Goal: Task Accomplishment & Management: Manage account settings

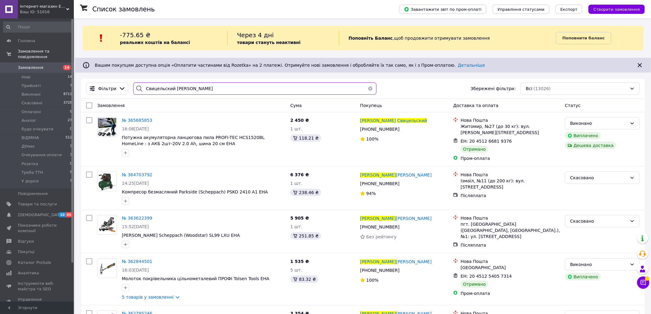
click at [171, 89] on input "Свицельский Николай" at bounding box center [254, 88] width 243 height 12
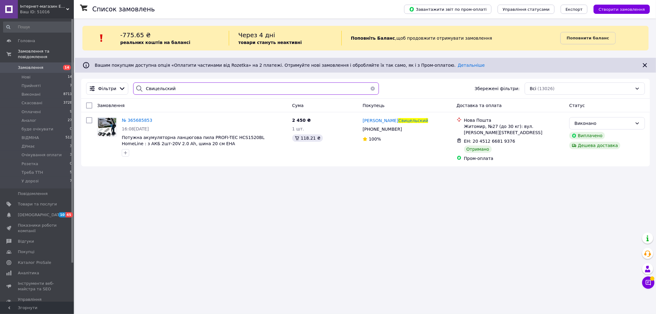
type input "Свицельский"
click at [370, 89] on button "button" at bounding box center [373, 88] width 12 height 12
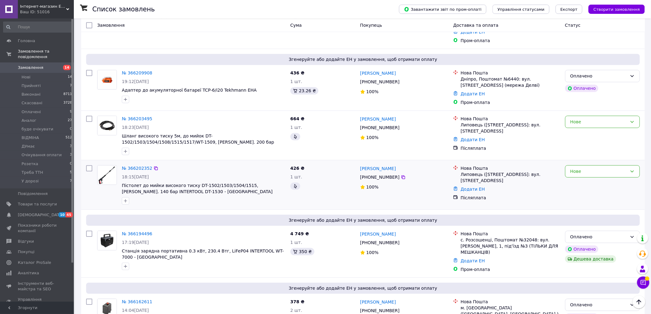
scroll to position [636, 0]
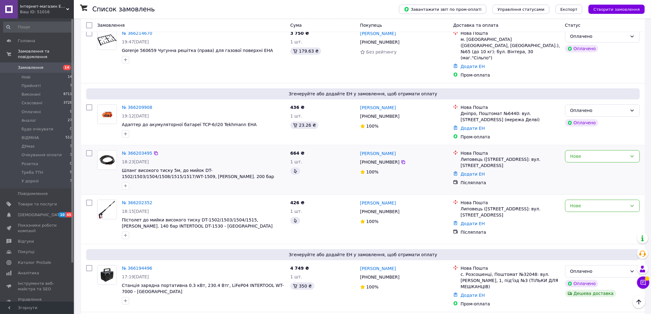
drag, startPoint x: 137, startPoint y: 62, endPoint x: 338, endPoint y: 102, distance: 204.5
click at [338, 145] on div "№ 366203495 18:23, 11.10.2025 Шланг високого тиску 5м, до мийок DT-1502/1503/15…" at bounding box center [363, 169] width 564 height 49
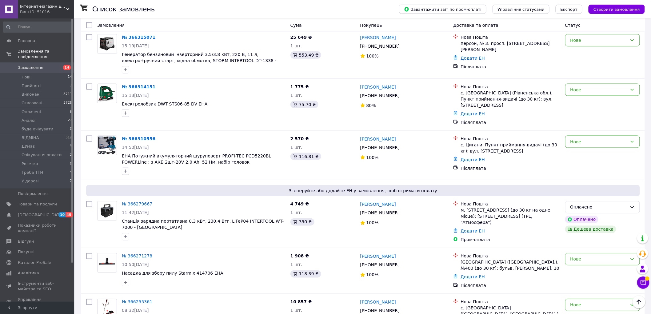
scroll to position [259, 0]
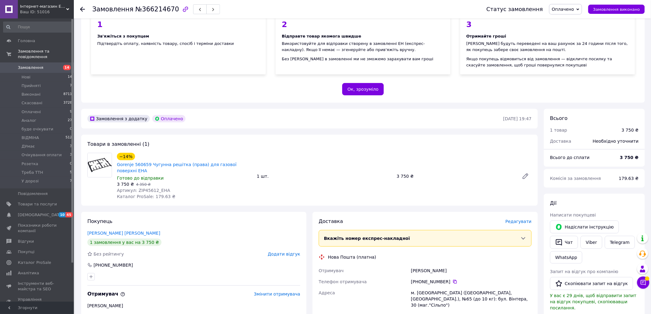
scroll to position [102, 0]
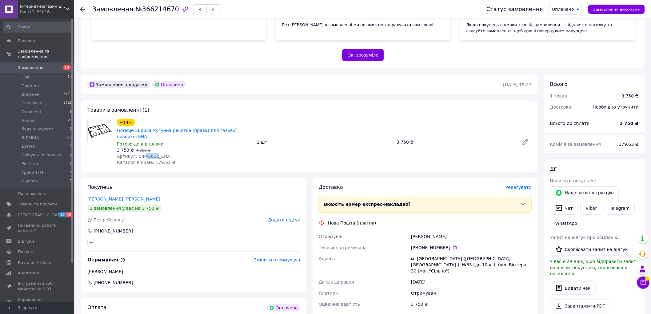
drag, startPoint x: 153, startPoint y: 144, endPoint x: 142, endPoint y: 145, distance: 10.8
click at [142, 154] on span "Артикул: ZIP45612_EHA" at bounding box center [143, 156] width 53 height 5
copy span "45612"
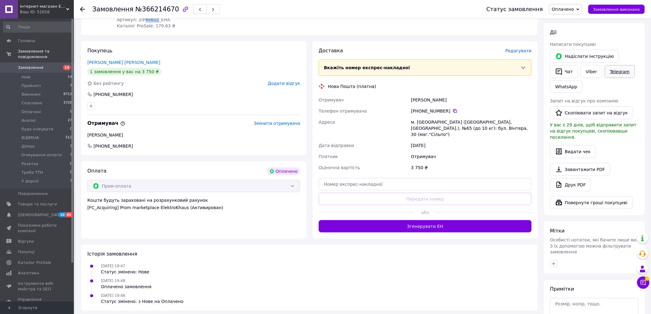
scroll to position [275, 0]
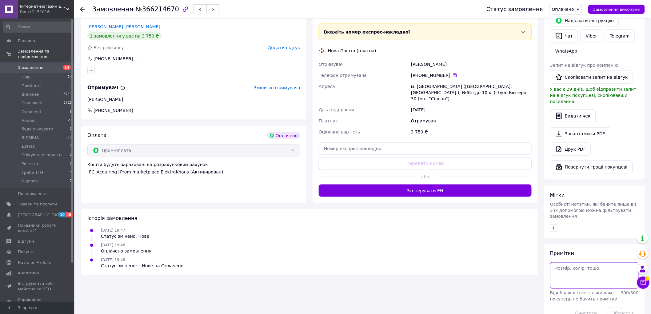
click at [564, 262] on textarea at bounding box center [594, 275] width 89 height 26
paste textarea "3 443"
click at [620, 307] on button "Зберегти" at bounding box center [622, 313] width 31 height 12
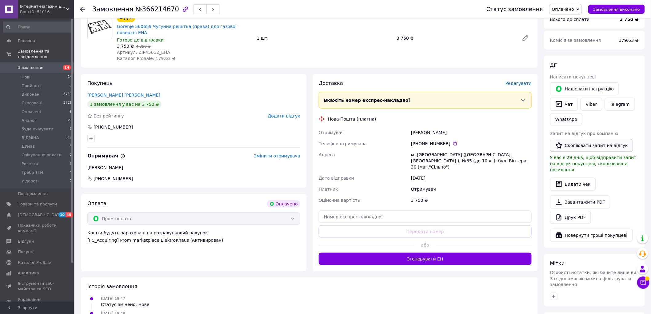
scroll to position [241, 0]
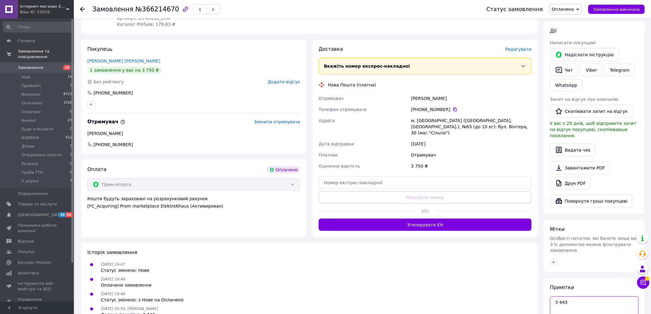
click at [571, 297] on textarea "3 443" at bounding box center [594, 310] width 89 height 26
paste textarea "-127.37"
click at [558, 297] on textarea "3 443 -127.37" at bounding box center [594, 310] width 89 height 26
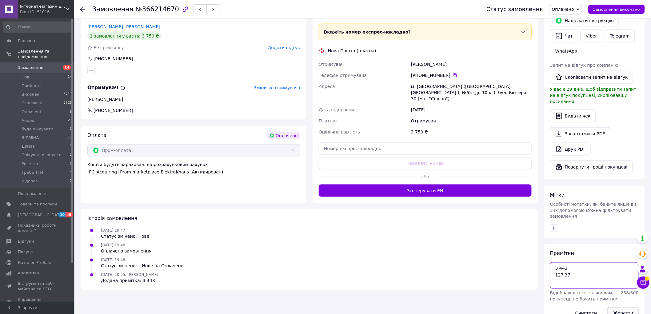
type textarea "3 443 127.37"
click at [622, 307] on button "Зберегти" at bounding box center [622, 313] width 31 height 12
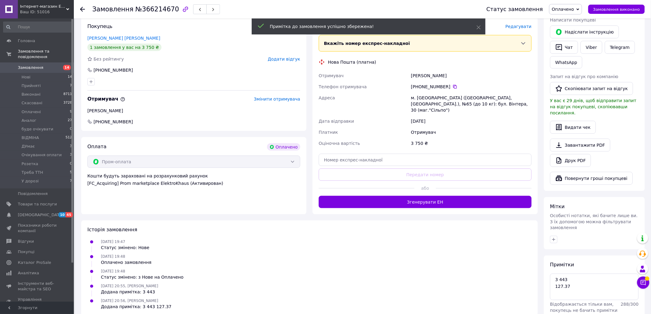
scroll to position [138, 0]
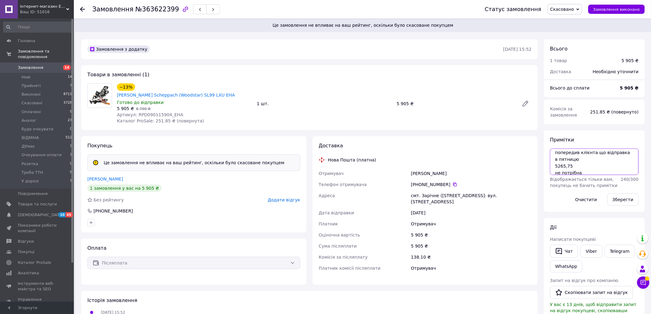
scroll to position [6, 0]
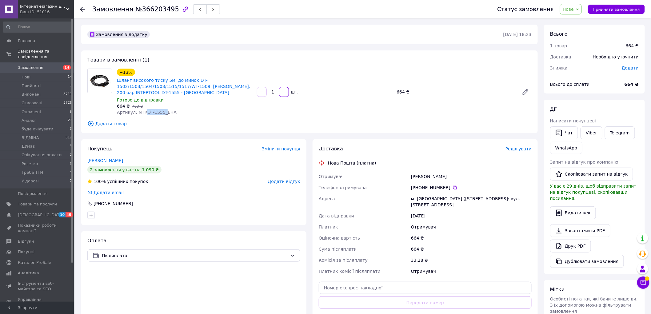
drag, startPoint x: 160, startPoint y: 112, endPoint x: 143, endPoint y: 114, distance: 17.1
click at [143, 114] on span "Артикул: NTRDT-1555_EHA" at bounding box center [147, 112] width 60 height 5
copy span "DT-1555_"
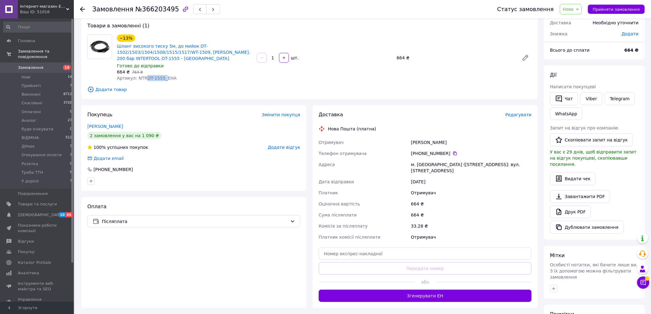
scroll to position [100, 0]
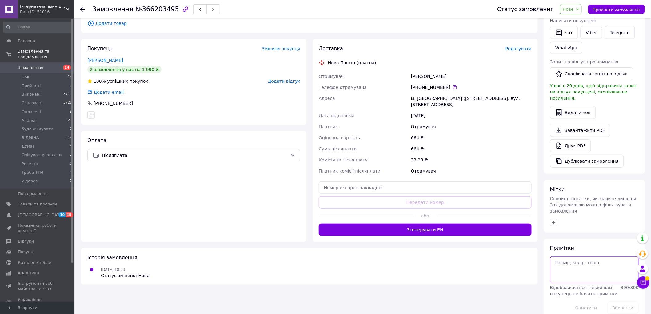
click at [564, 257] on textarea at bounding box center [594, 270] width 89 height 26
paste textarea "538"
type textarea "538"
click at [622, 302] on button "Зберегти" at bounding box center [622, 308] width 31 height 12
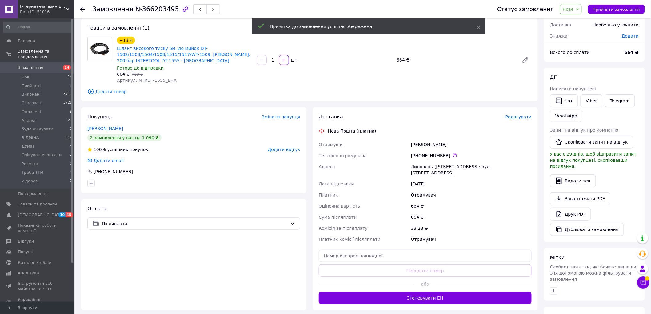
scroll to position [0, 0]
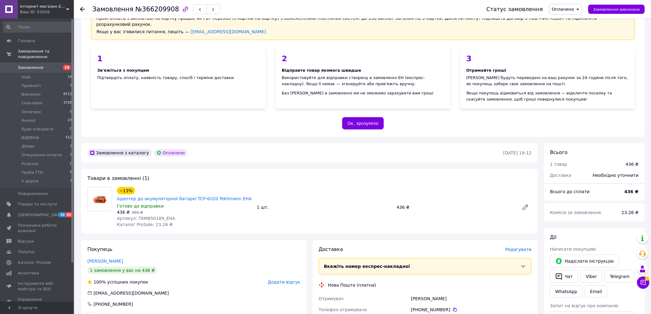
scroll to position [68, 0]
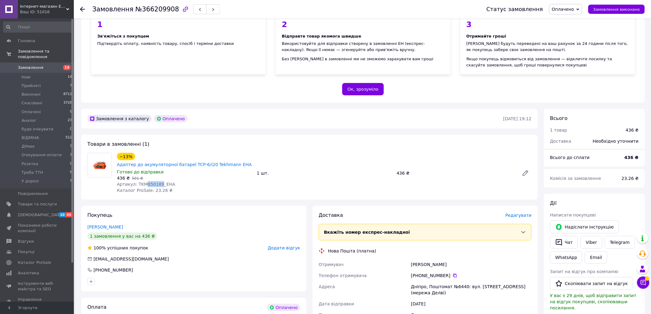
drag, startPoint x: 158, startPoint y: 171, endPoint x: 144, endPoint y: 172, distance: 14.2
click at [144, 182] on span "Артикул: TKM850189_EHA" at bounding box center [146, 184] width 58 height 5
copy span "850189"
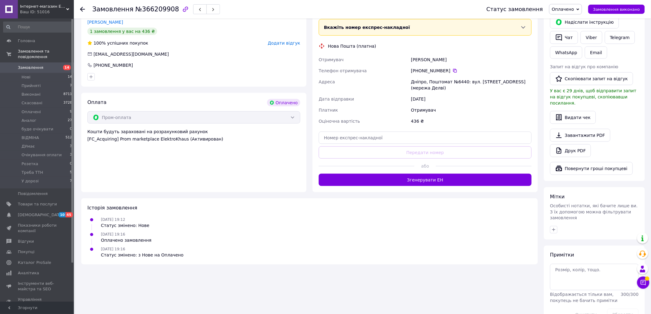
scroll to position [275, 0]
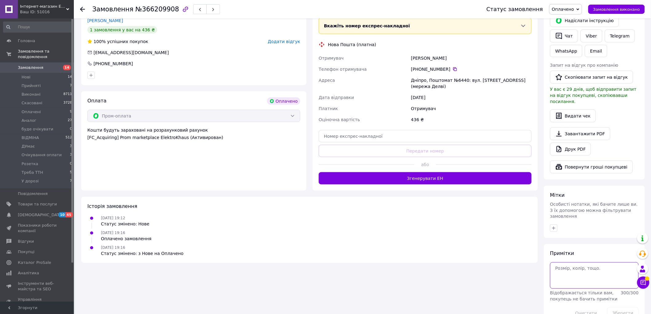
click at [561, 262] on textarea at bounding box center [594, 275] width 89 height 26
paste textarea "382.72"
click at [570, 262] on textarea "382.72/387,18" at bounding box center [594, 275] width 89 height 26
click at [593, 262] on textarea "382.72/ 387,18" at bounding box center [594, 275] width 89 height 26
click at [561, 262] on textarea "382.72/ 387,18" at bounding box center [594, 275] width 89 height 26
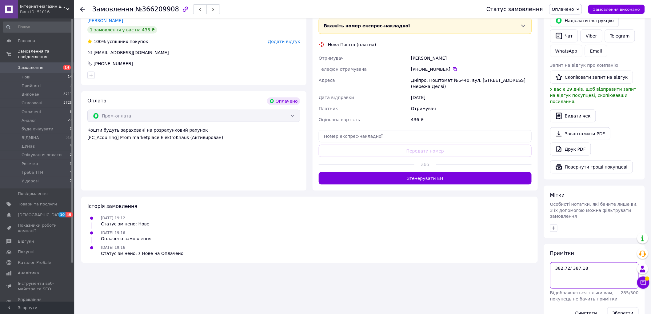
click at [561, 262] on textarea "382.72/ 387,18" at bounding box center [594, 275] width 89 height 26
click at [562, 262] on textarea "382.72/ 387,18" at bounding box center [594, 275] width 89 height 26
paste textarea "-30.02"
click at [557, 262] on textarea "382.72/ 387,18 -30.02" at bounding box center [594, 275] width 89 height 26
type textarea "382.72/ 387,18 30.02"
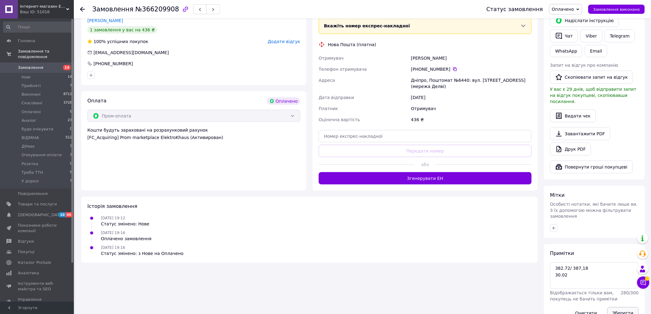
click at [620, 307] on button "Зберегти" at bounding box center [622, 313] width 31 height 12
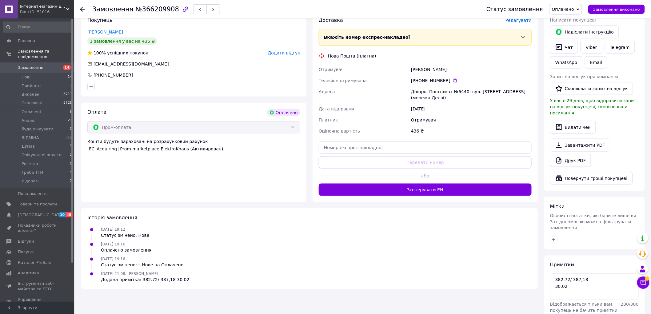
scroll to position [195, 0]
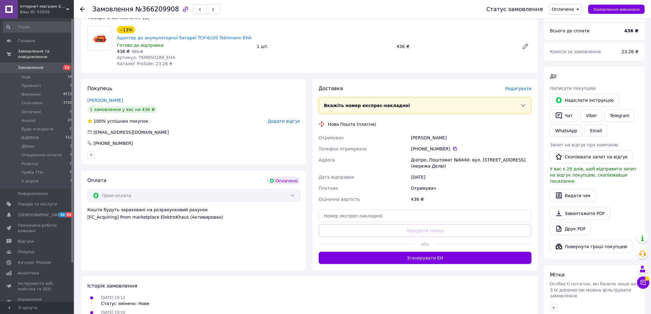
click at [413, 132] on div "Петренко Ігор" at bounding box center [471, 137] width 123 height 11
drag, startPoint x: 413, startPoint y: 124, endPoint x: 435, endPoint y: 125, distance: 21.8
click at [435, 132] on div "Петренко Ігор" at bounding box center [471, 137] width 123 height 11
copy div "Петренко Ігор"
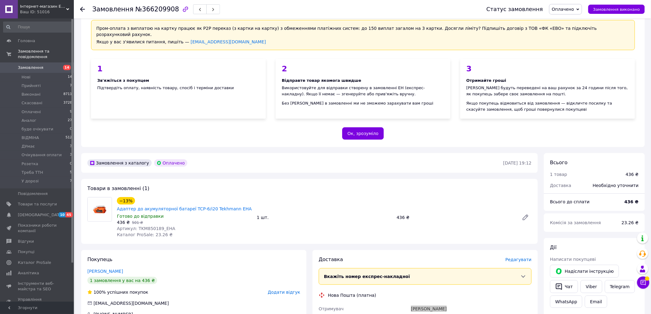
scroll to position [0, 0]
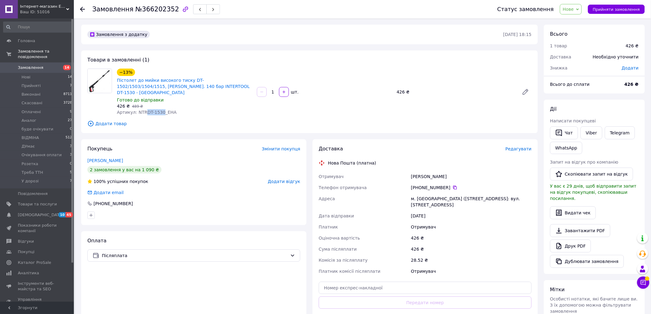
drag, startPoint x: 160, startPoint y: 106, endPoint x: 143, endPoint y: 108, distance: 16.8
click at [143, 110] on span "Артикул: NTRDT-1530_EHA" at bounding box center [147, 112] width 60 height 5
copy span "DT-1530"
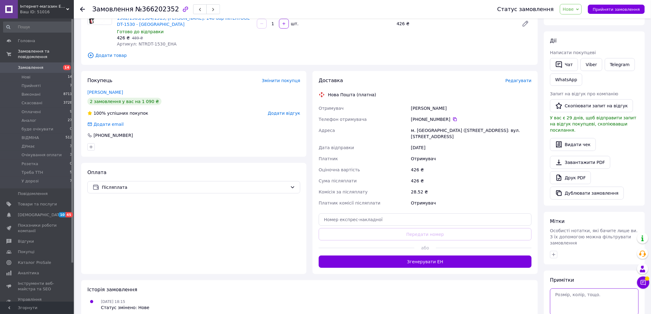
click at [576, 289] on textarea at bounding box center [594, 302] width 89 height 26
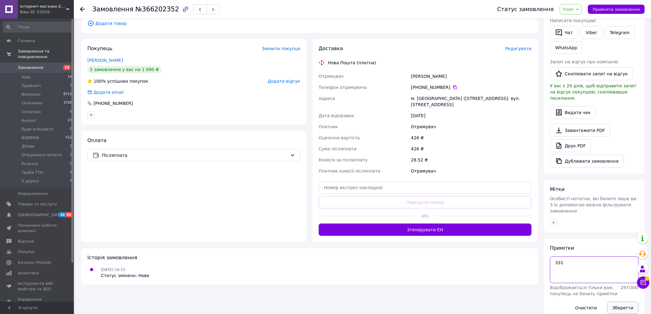
type textarea "331"
click at [620, 302] on button "Зберегти" at bounding box center [622, 308] width 31 height 12
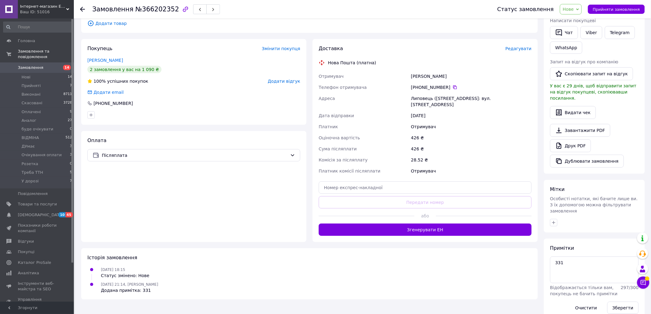
scroll to position [0, 0]
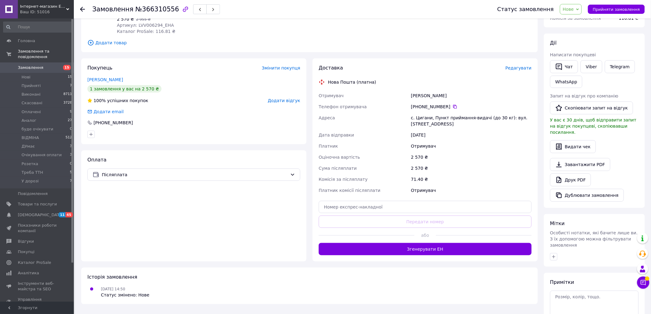
scroll to position [53, 0]
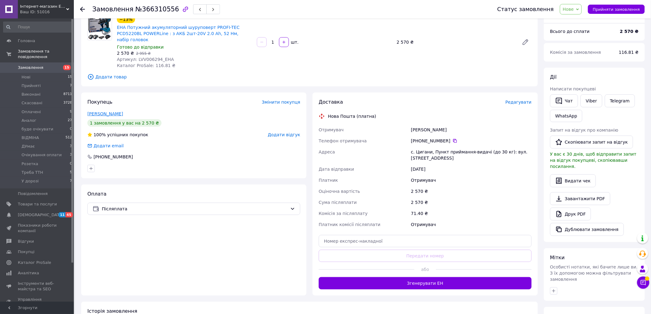
click at [114, 111] on link "[PERSON_NAME]" at bounding box center [105, 113] width 36 height 5
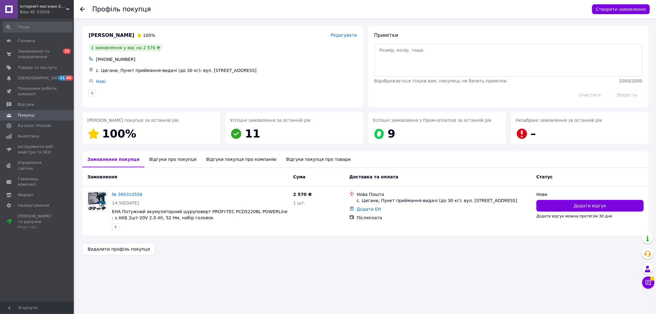
click at [82, 8] on icon at bounding box center [82, 9] width 5 height 5
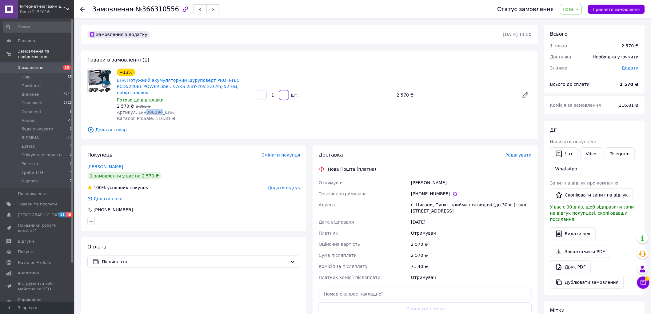
drag, startPoint x: 156, startPoint y: 105, endPoint x: 143, endPoint y: 107, distance: 13.0
click at [143, 110] on span "Артикул: LVV006294_EHA" at bounding box center [145, 112] width 57 height 5
copy span "006294"
click at [165, 81] on link "EHA Потужний акумуляторний шуруповерт PROFI-TEC PCD5220BL POWERLine : з АКБ 2шт…" at bounding box center [178, 86] width 123 height 17
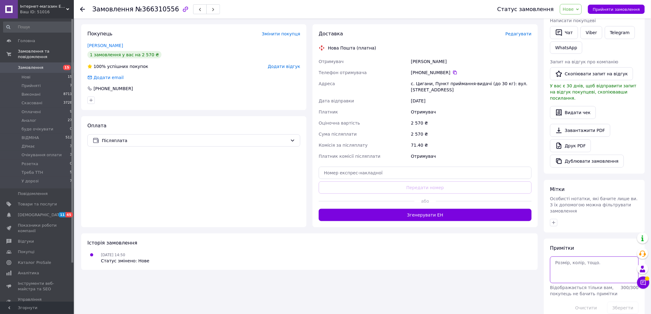
click at [562, 257] on textarea at bounding box center [594, 270] width 89 height 26
paste textarea "-131.19"
click at [557, 257] on textarea "-131.19" at bounding box center [594, 270] width 89 height 26
type textarea "2322 131.19"
click at [622, 302] on button "Зберегти" at bounding box center [622, 308] width 31 height 12
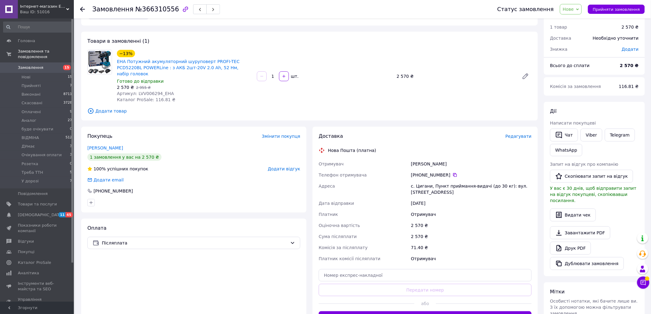
scroll to position [0, 0]
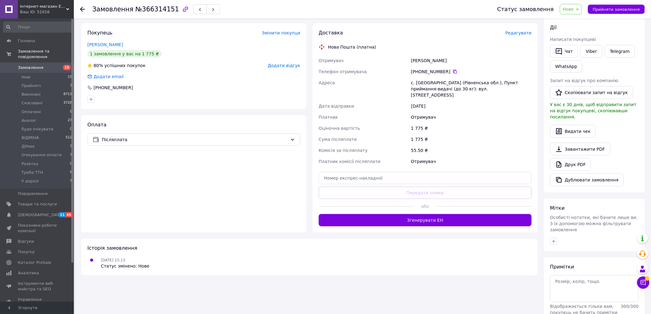
scroll to position [121, 0]
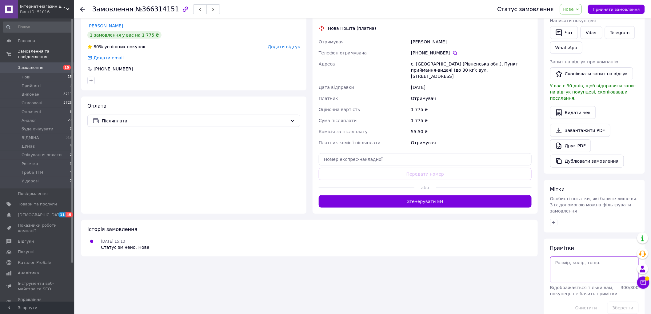
click at [567, 257] on textarea at bounding box center [594, 270] width 89 height 26
type textarea "2322"
click at [626, 302] on button "Зберегти" at bounding box center [622, 308] width 31 height 12
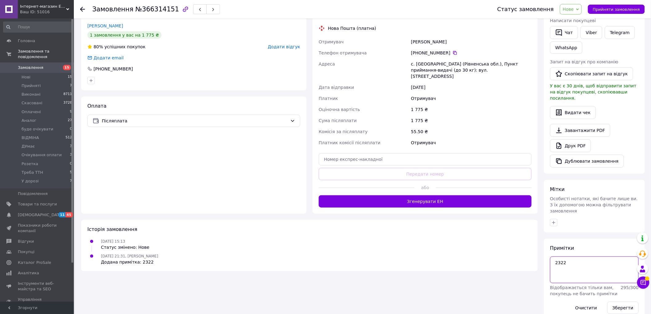
drag, startPoint x: 572, startPoint y: 253, endPoint x: 553, endPoint y: 251, distance: 19.5
click at [553, 257] on textarea "2322" at bounding box center [594, 270] width 89 height 26
click at [626, 302] on button "Зберегти" at bounding box center [622, 308] width 31 height 12
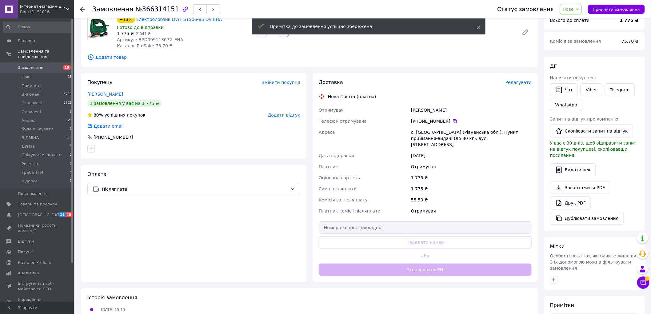
scroll to position [0, 0]
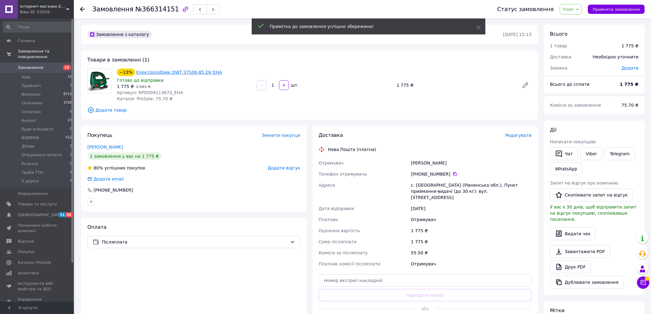
click at [153, 72] on link "Електролобзик DWT STS06-85 DV EHA" at bounding box center [179, 72] width 86 height 5
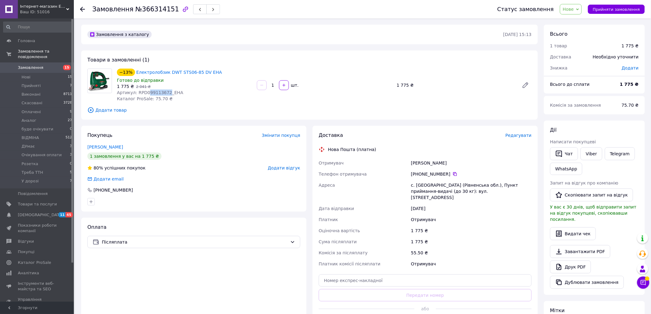
drag, startPoint x: 164, startPoint y: 93, endPoint x: 146, endPoint y: 91, distance: 18.8
click at [146, 91] on span "Артикул: RPD099113672_EHA" at bounding box center [150, 92] width 66 height 5
copy span "99113672"
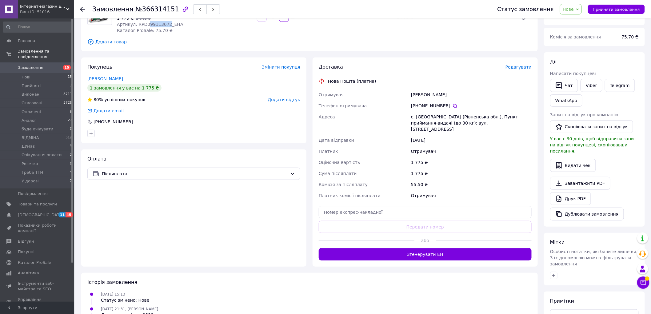
scroll to position [102, 0]
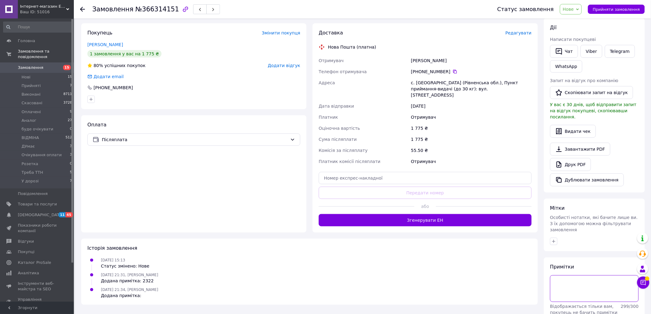
click at [558, 275] on textarea at bounding box center [594, 288] width 89 height 26
paste textarea "1517"
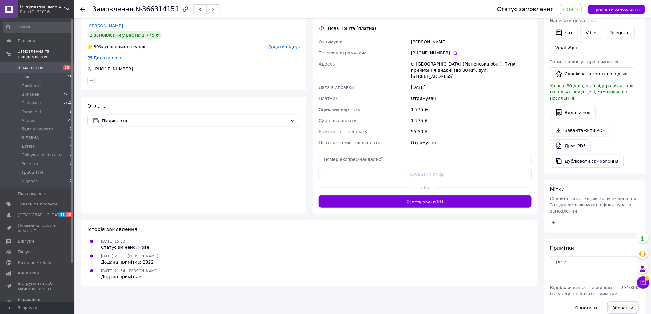
click at [622, 302] on button "Зберегти" at bounding box center [622, 308] width 31 height 12
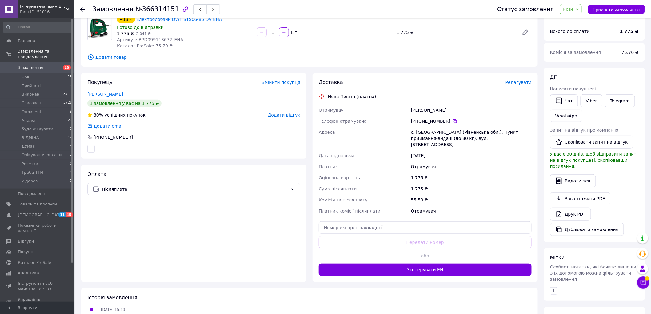
scroll to position [87, 0]
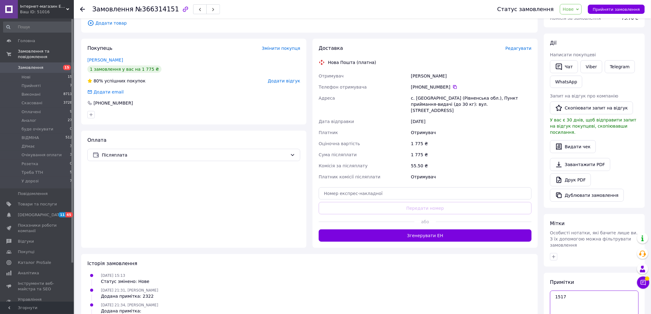
click at [556, 291] on textarea "1517" at bounding box center [594, 304] width 89 height 26
paste textarea "-182.3"
click at [557, 292] on textarea "1517 -182.3" at bounding box center [594, 304] width 89 height 26
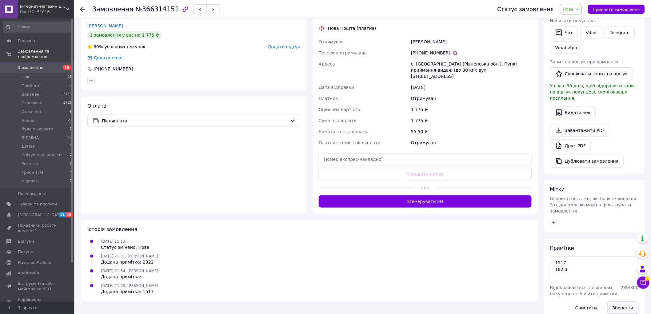
click at [622, 302] on button "Зберегти" at bounding box center [622, 308] width 31 height 12
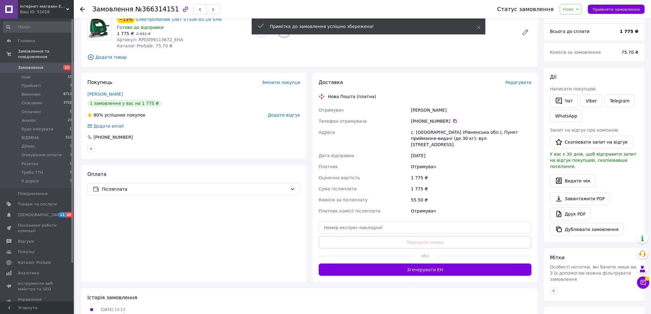
scroll to position [19, 0]
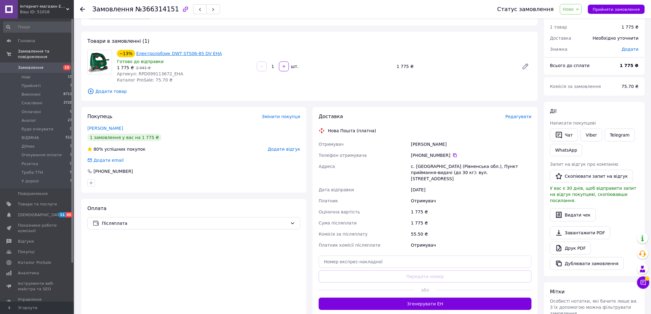
click at [146, 53] on link "Електролобзик DWT STS06-85 DV EHA" at bounding box center [179, 53] width 86 height 5
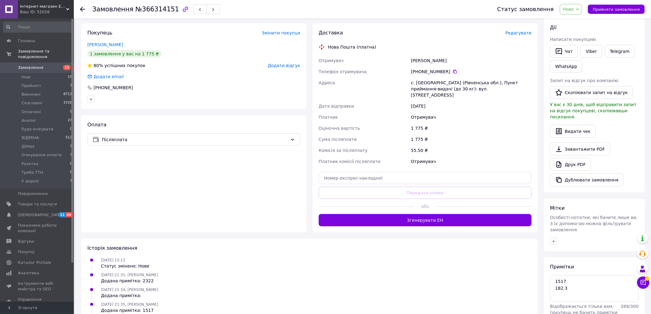
scroll to position [122, 0]
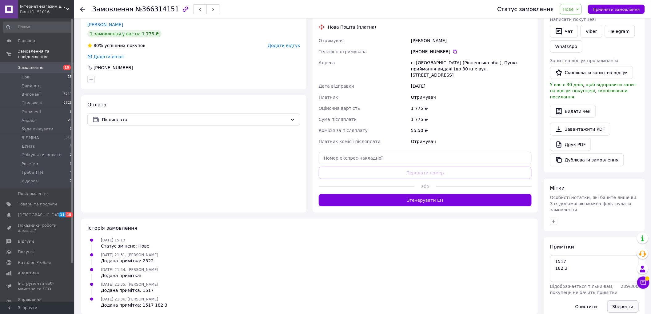
click at [624, 301] on button "Зберегти" at bounding box center [622, 307] width 31 height 12
click at [574, 260] on textarea "1517 182.3" at bounding box center [594, 268] width 89 height 26
type textarea "1517 182.3 мало- запит"
click at [628, 301] on button "Зберегти" at bounding box center [622, 307] width 31 height 12
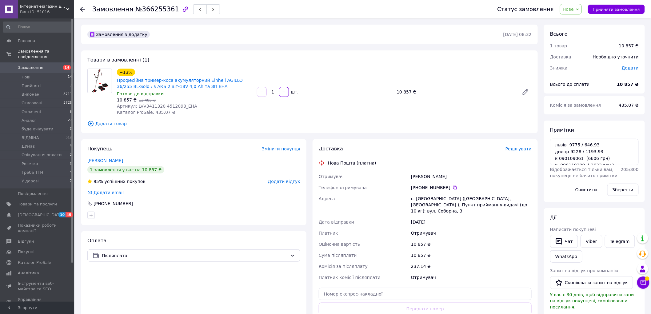
click at [419, 175] on div "[PERSON_NAME]" at bounding box center [471, 176] width 123 height 11
drag, startPoint x: 419, startPoint y: 175, endPoint x: 438, endPoint y: 171, distance: 19.4
click at [438, 171] on div "[PERSON_NAME]" at bounding box center [471, 176] width 123 height 11
copy div "[PERSON_NAME]"
click at [453, 188] on icon at bounding box center [455, 187] width 5 height 5
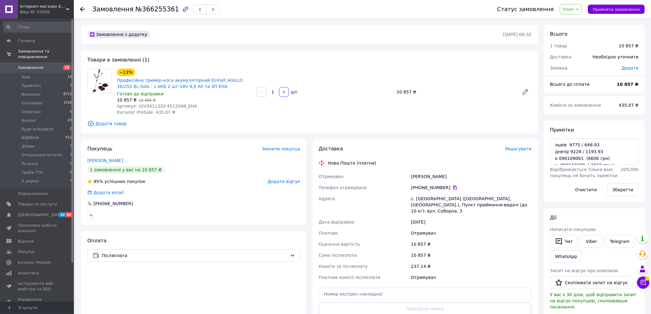
click at [453, 187] on icon at bounding box center [455, 187] width 5 height 5
click at [453, 188] on icon at bounding box center [455, 187] width 5 height 5
drag, startPoint x: 447, startPoint y: 187, endPoint x: 414, endPoint y: 188, distance: 33.2
click at [414, 188] on div "+380 99 455 40 39" at bounding box center [471, 188] width 121 height 6
copy div "380 99 455 40 39"
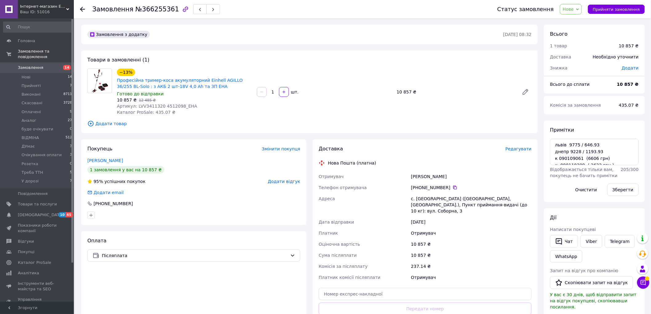
click at [462, 182] on div "+380 99 455 40 39" at bounding box center [471, 187] width 123 height 11
drag, startPoint x: 421, startPoint y: 187, endPoint x: 445, endPoint y: 187, distance: 24.6
click at [445, 187] on div "+380 99 455 40 39" at bounding box center [471, 188] width 121 height 6
copy div "99 455 40 39"
click at [428, 199] on div "с. Петрівське (Харківська обл., Ізюмський р-н.), Пункт приймання-видачі (до 10 …" at bounding box center [471, 204] width 123 height 23
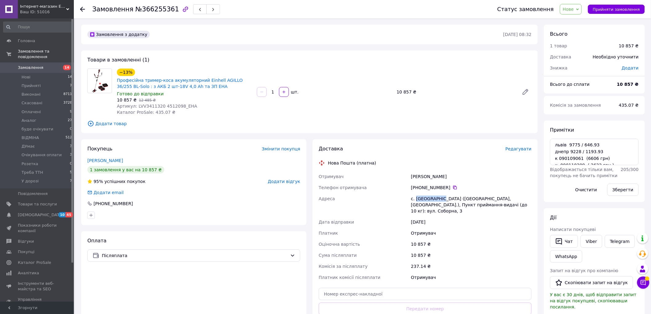
click at [428, 199] on div "с. Петрівське (Харківська обл., Ізюмський р-н.), Пункт приймання-видачі (до 10 …" at bounding box center [471, 204] width 123 height 23
copy div "Петрівське"
drag, startPoint x: 409, startPoint y: 89, endPoint x: 397, endPoint y: 90, distance: 12.1
click at [397, 90] on div "10 857 ₴" at bounding box center [455, 92] width 123 height 9
copy div "10 857"
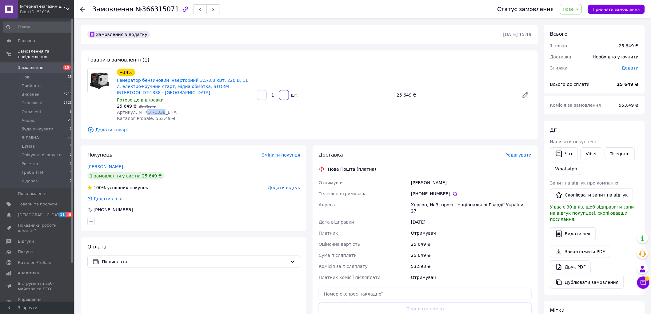
drag, startPoint x: 159, startPoint y: 112, endPoint x: 143, endPoint y: 113, distance: 15.7
click at [143, 113] on span "Артикул: NTRDT-1338_EHA" at bounding box center [147, 112] width 60 height 5
drag, startPoint x: 160, startPoint y: 112, endPoint x: 143, endPoint y: 112, distance: 17.5
click at [143, 112] on span "Артикул: NTRDT-1338_EHA" at bounding box center [147, 112] width 60 height 5
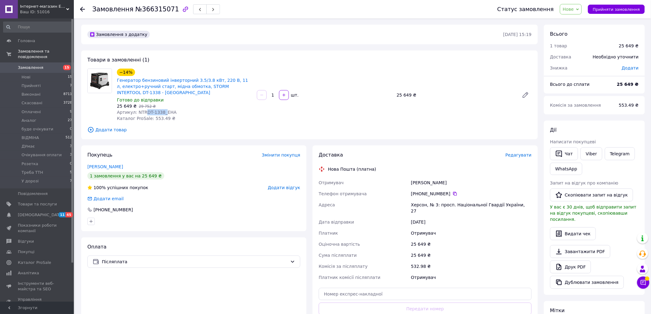
copy span "DT-1338_"
click at [157, 110] on span "Артикул: NTRDT-1338_EHA" at bounding box center [147, 112] width 60 height 5
drag, startPoint x: 158, startPoint y: 111, endPoint x: 143, endPoint y: 113, distance: 15.8
click at [143, 113] on span "Артикул: NTRDT-1338_EHA" at bounding box center [147, 112] width 60 height 5
copy span "DT-1338"
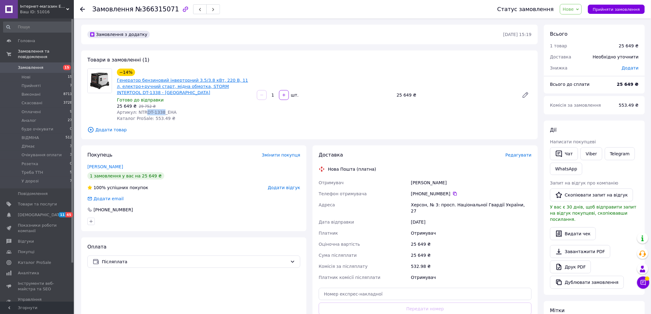
click at [195, 81] on link "Генератор бензиновий інверторний 3.5/3.8 кВт, 220 В, 11 л, електро+ручний старт…" at bounding box center [182, 86] width 131 height 17
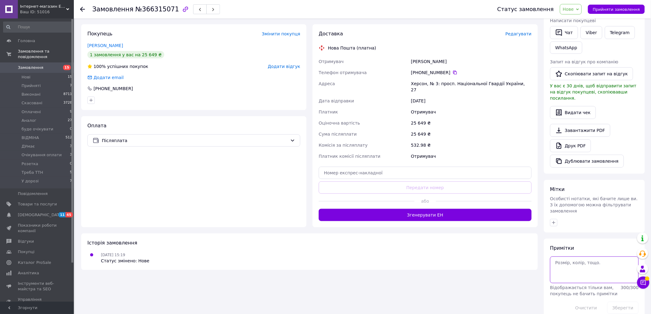
click at [573, 257] on textarea at bounding box center [594, 270] width 89 height 26
type textarea "нема"
click at [623, 302] on button "Зберегти" at bounding box center [622, 308] width 31 height 12
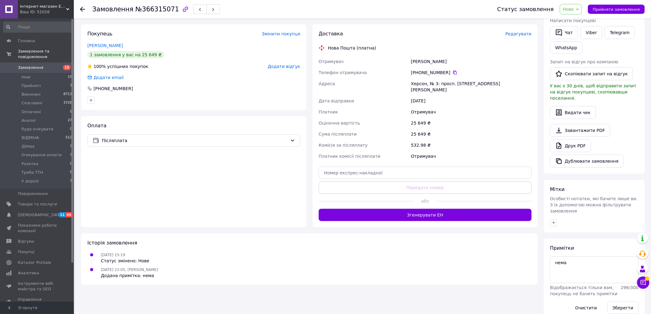
scroll to position [0, 0]
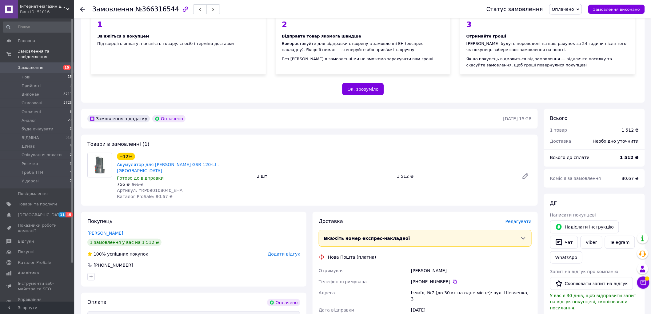
scroll to position [102, 0]
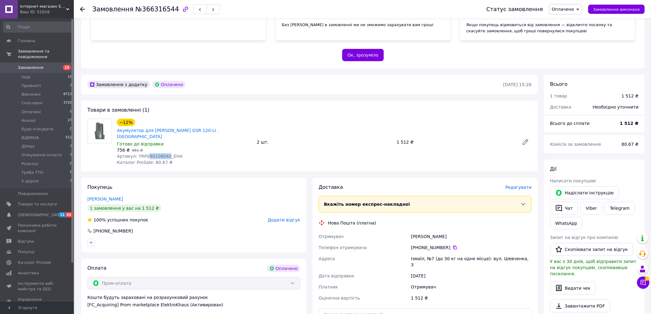
drag, startPoint x: 164, startPoint y: 137, endPoint x: 144, endPoint y: 139, distance: 19.8
click at [144, 154] on span "Артикул: YRP090108040_EHA" at bounding box center [150, 156] width 66 height 5
copy span "90108040"
drag, startPoint x: 217, startPoint y: 132, endPoint x: 209, endPoint y: 116, distance: 17.6
click at [209, 118] on div "−12% Акумулятор для [PERSON_NAME] GSR 120-LI . EHA Готово до відправки 756 ₴   …" at bounding box center [184, 142] width 140 height 49
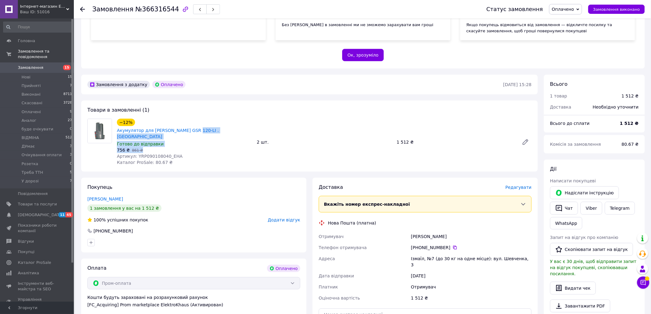
click at [209, 141] on div "Готово до відправки" at bounding box center [184, 144] width 135 height 6
click at [202, 147] on div "756 ₴   861 ₴" at bounding box center [184, 150] width 135 height 6
drag, startPoint x: 192, startPoint y: 112, endPoint x: 207, endPoint y: 118, distance: 15.9
click at [207, 118] on div "−12% Акумулятор для [PERSON_NAME] GSR 120-LI . [GEOGRAPHIC_DATA]" at bounding box center [184, 129] width 136 height 22
copy link "BOSCH"
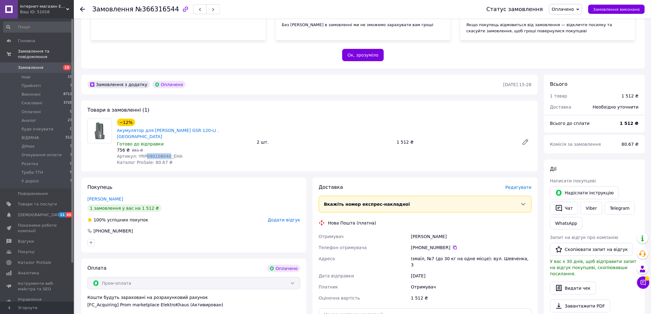
drag, startPoint x: 164, startPoint y: 136, endPoint x: 143, endPoint y: 136, distance: 20.9
click at [143, 154] on span "Артикул: YRP090108040_EHA" at bounding box center [150, 156] width 66 height 5
copy span "090108040"
click at [168, 128] on link "Акумулятор для [PERSON_NAME] GSR 120-LI . [GEOGRAPHIC_DATA]" at bounding box center [168, 133] width 102 height 11
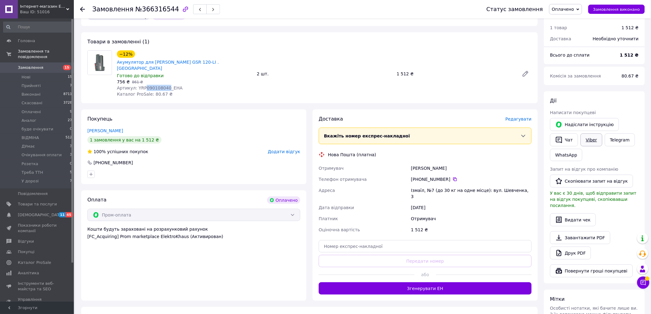
scroll to position [239, 0]
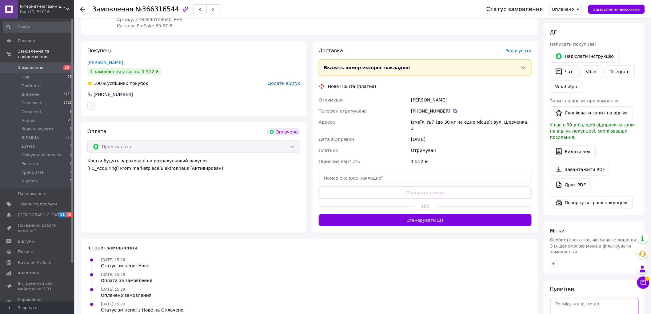
click at [569, 298] on textarea at bounding box center [594, 311] width 89 height 26
paste textarea "627"
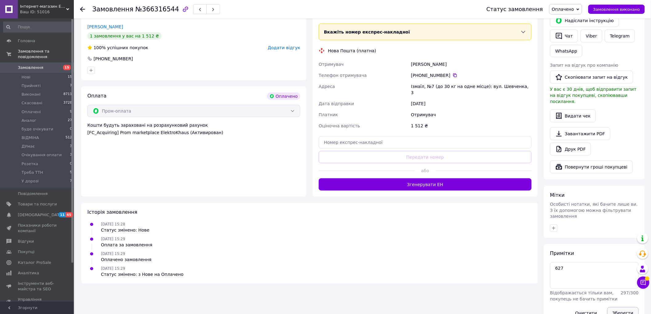
click at [628, 307] on button "Зберегти" at bounding box center [622, 313] width 31 height 12
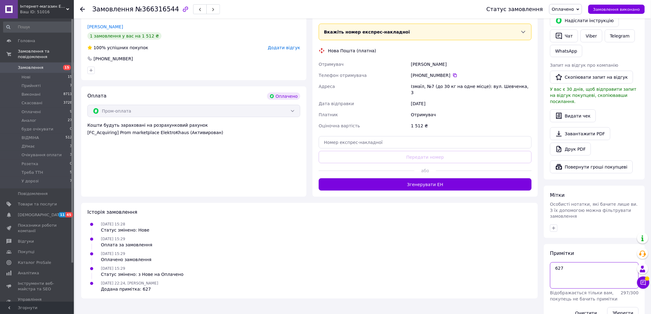
click at [574, 262] on textarea "627" at bounding box center [594, 275] width 89 height 26
click at [579, 262] on textarea "627*2=" at bounding box center [594, 275] width 89 height 26
paste textarea "1254"
click at [626, 307] on button "Зберегти" at bounding box center [622, 313] width 31 height 12
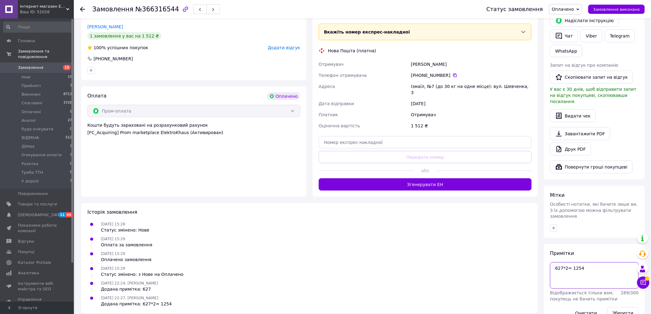
click at [563, 264] on textarea "627*2= 1254" at bounding box center [594, 275] width 89 height 26
click at [585, 262] on textarea "627*2= 1254" at bounding box center [594, 275] width 89 height 26
type textarea "627*2= 1254 мало"
click at [624, 307] on button "Зберегти" at bounding box center [622, 313] width 31 height 12
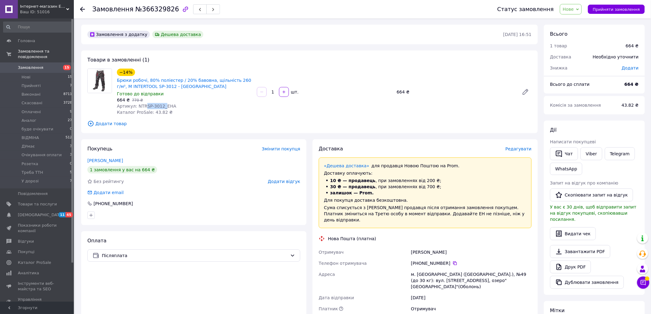
drag, startPoint x: 160, startPoint y: 105, endPoint x: 143, endPoint y: 106, distance: 16.7
click at [143, 106] on span "Артикул: NTRSP-3012_EHA" at bounding box center [146, 106] width 59 height 5
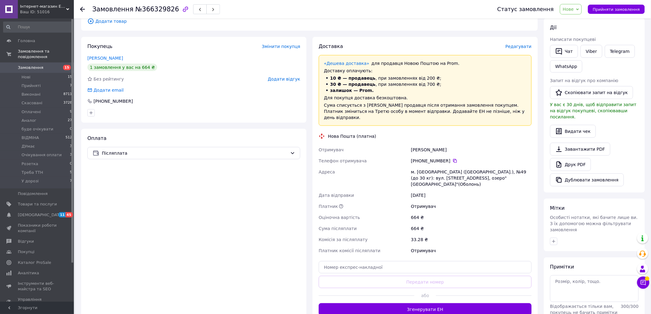
scroll to position [153, 0]
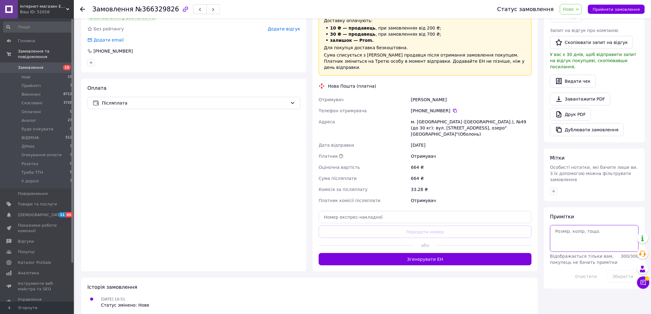
click at [564, 225] on textarea at bounding box center [594, 238] width 89 height 26
type textarea "нема м є л . с"
click at [622, 270] on button "Зберегти" at bounding box center [622, 276] width 31 height 12
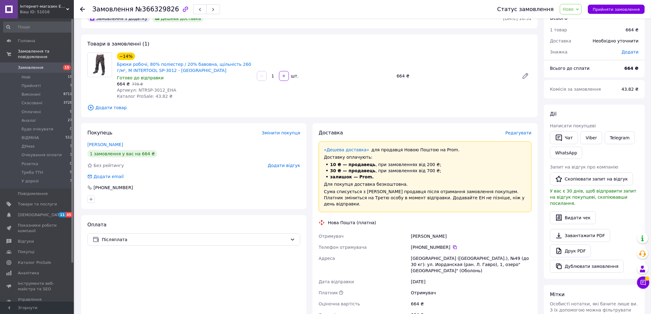
scroll to position [0, 0]
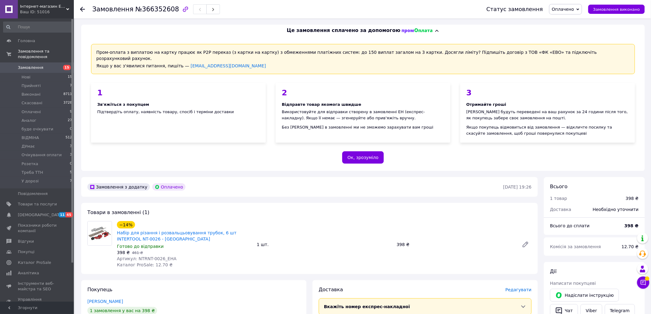
scroll to position [68, 0]
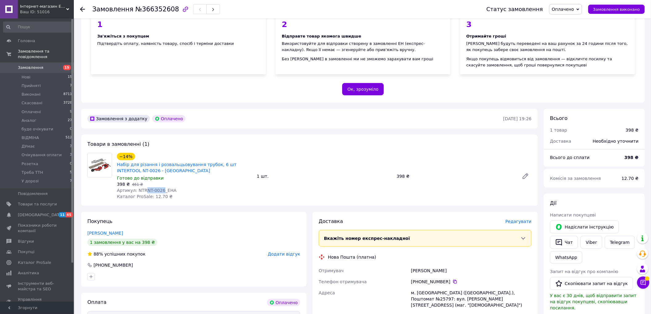
drag, startPoint x: 160, startPoint y: 184, endPoint x: 144, endPoint y: 183, distance: 16.0
click at [144, 188] on span "Артикул: NTRNT-0026_EHA" at bounding box center [147, 190] width 60 height 5
copy span "NT-0026"
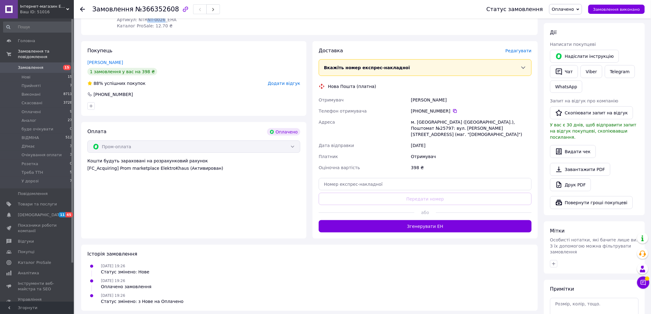
scroll to position [273, 0]
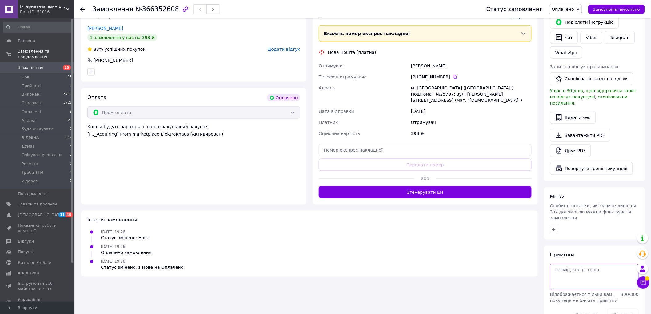
click at [564, 264] on textarea at bounding box center [594, 277] width 89 height 26
paste textarea "31558"
click at [562, 264] on textarea "31558" at bounding box center [594, 277] width 89 height 26
type textarea "315,58"
click at [625, 309] on button "Зберегти" at bounding box center [622, 315] width 31 height 12
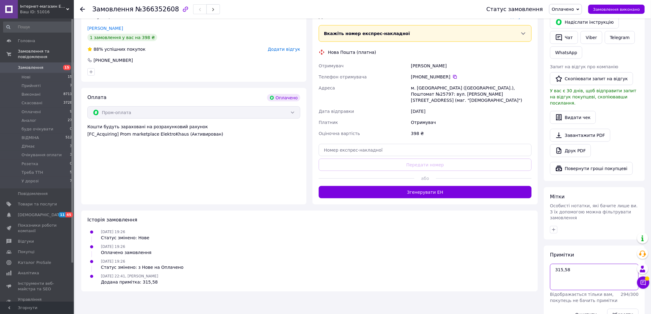
drag, startPoint x: 571, startPoint y: 253, endPoint x: 568, endPoint y: 251, distance: 3.9
click at [568, 264] on textarea "315,58" at bounding box center [594, 277] width 89 height 26
click at [605, 246] on div "Примітки 315,58 Відображається тільки вам, покупець не бачить примітки 294 / 30…" at bounding box center [594, 287] width 101 height 82
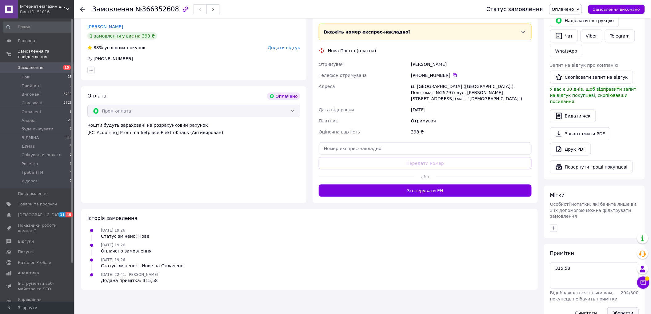
click at [623, 307] on button "Зберегти" at bounding box center [622, 313] width 31 height 12
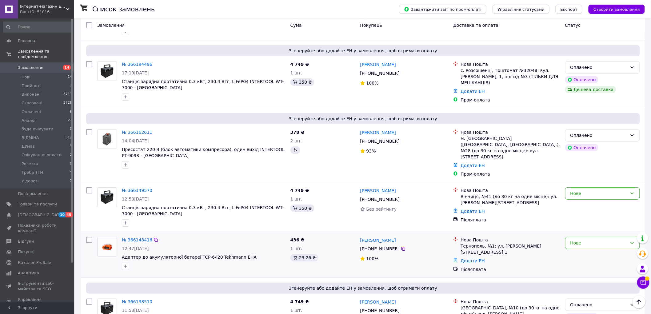
scroll to position [944, 0]
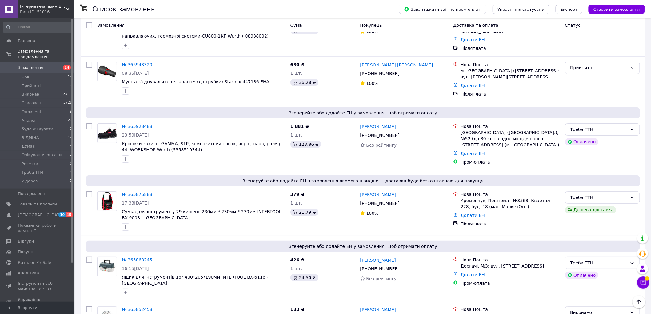
scroll to position [906, 0]
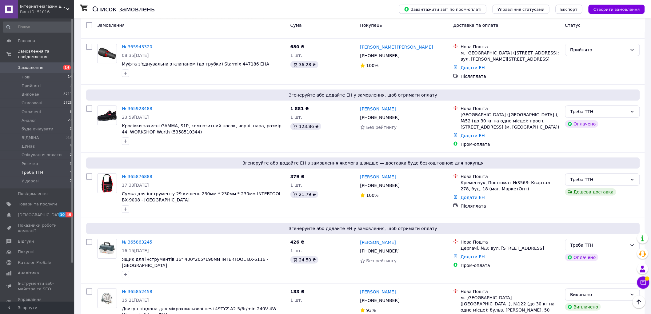
click at [35, 170] on span "Треба ТТН" at bounding box center [33, 173] width 22 height 6
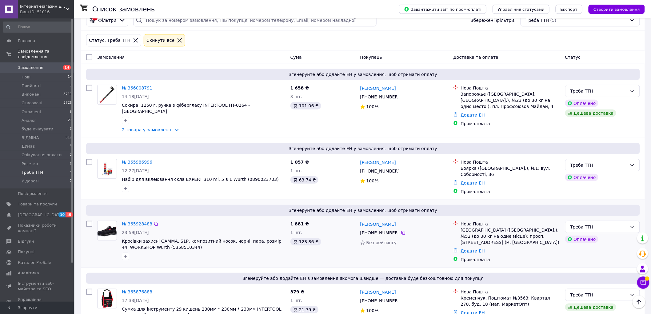
scroll to position [142, 0]
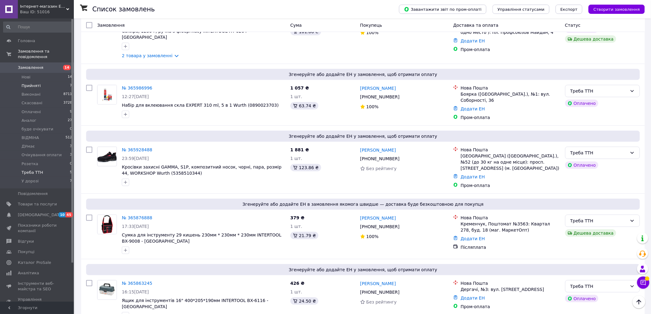
click at [42, 82] on li "Прийняті 7" at bounding box center [38, 86] width 76 height 9
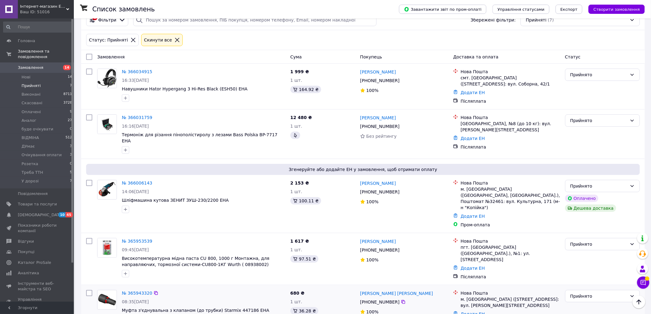
scroll to position [34, 0]
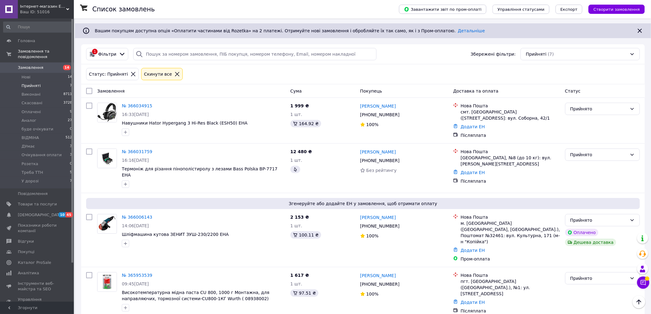
click at [174, 73] on icon at bounding box center [177, 74] width 6 height 6
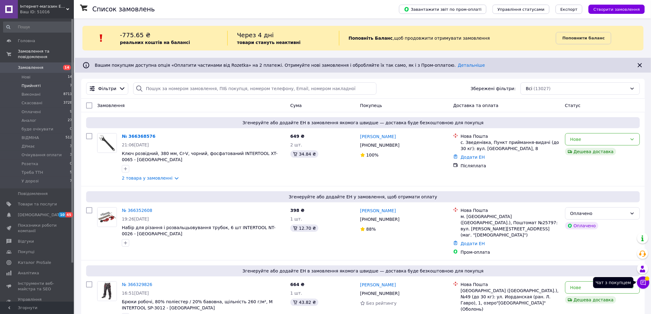
click at [644, 282] on icon at bounding box center [643, 283] width 6 height 6
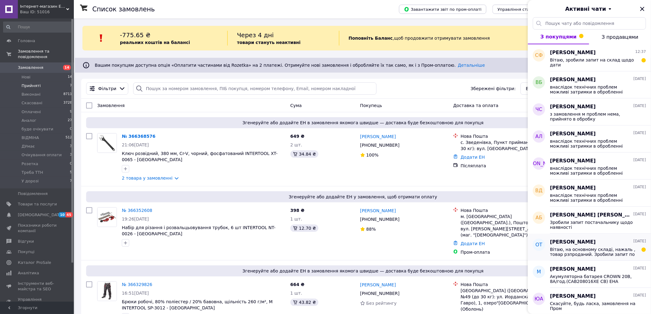
click at [566, 253] on span "Вітаю, на основному складі, нажаль , товар рзпроданий. Зробили запит по інших с…" at bounding box center [593, 252] width 87 height 10
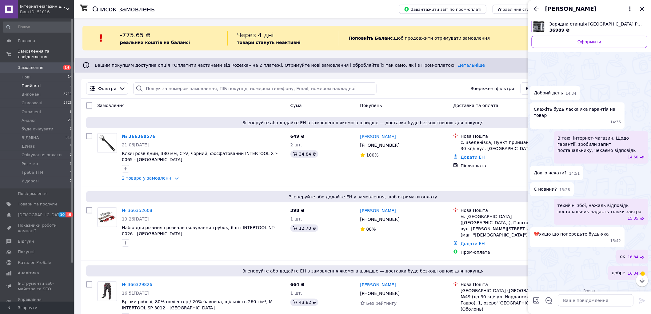
scroll to position [117, 0]
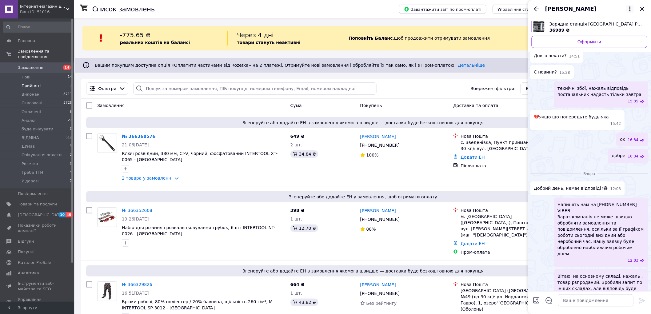
click at [629, 8] on icon at bounding box center [629, 8] width 7 height 7
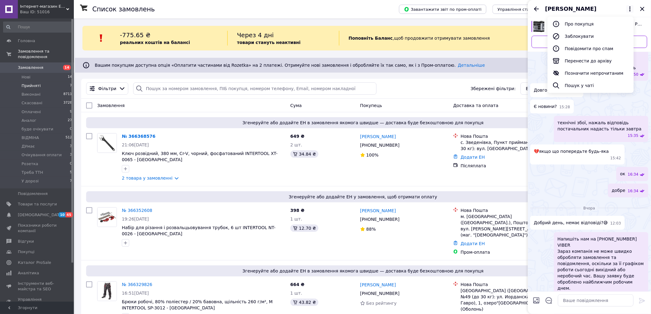
scroll to position [102, 0]
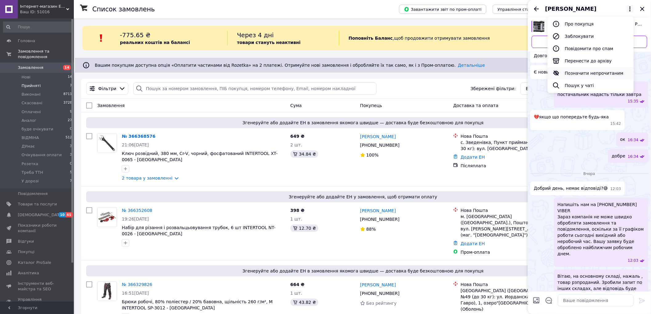
click at [589, 73] on button "Позначити непрочитаним" at bounding box center [591, 73] width 86 height 12
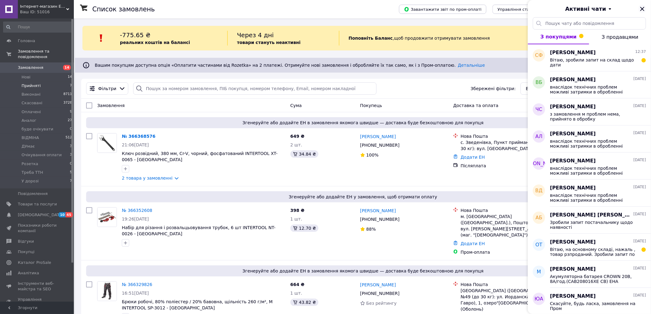
click at [641, 10] on icon "Закрити" at bounding box center [642, 8] width 7 height 7
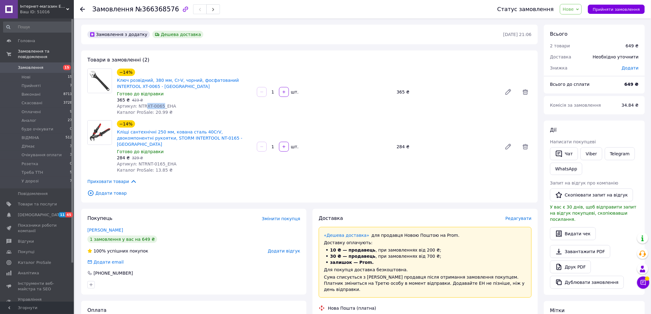
drag, startPoint x: 159, startPoint y: 105, endPoint x: 142, endPoint y: 106, distance: 17.0
click at [142, 106] on span "Артикул: NTRXT-0065_EHA" at bounding box center [146, 106] width 59 height 5
copy span "XT-0065"
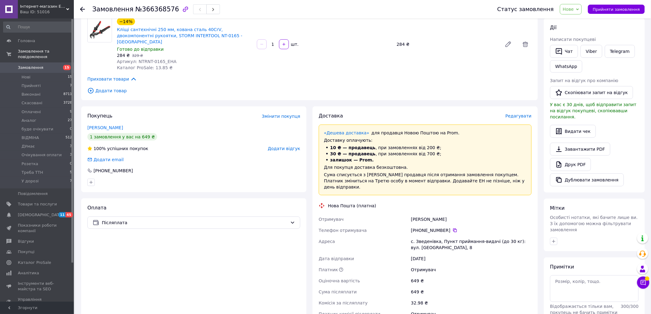
scroll to position [205, 0]
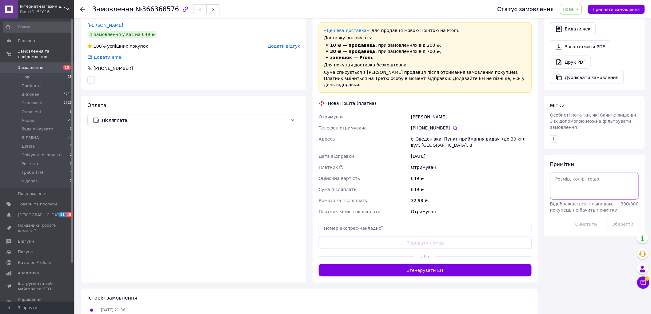
click at [562, 173] on textarea at bounding box center [594, 186] width 89 height 26
paste textarea "253"
click at [623, 218] on button "Зберегти" at bounding box center [622, 224] width 31 height 12
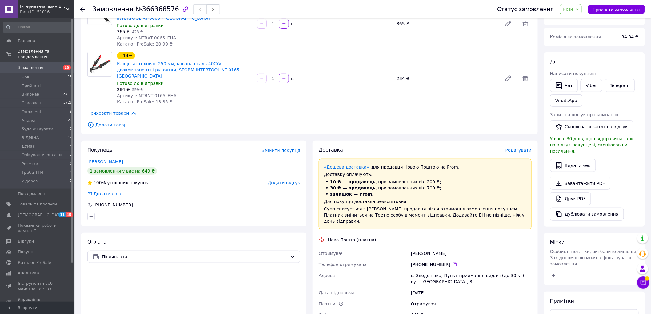
scroll to position [34, 0]
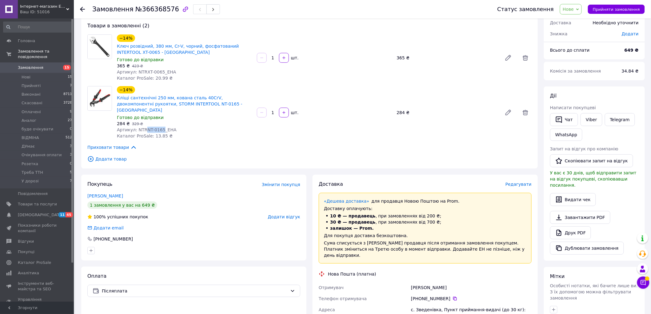
drag, startPoint x: 160, startPoint y: 123, endPoint x: 145, endPoint y: 125, distance: 15.5
click at [145, 127] on span "Артикул: NTRNT-0165_EHA" at bounding box center [147, 129] width 60 height 5
copy span "NT-0165"
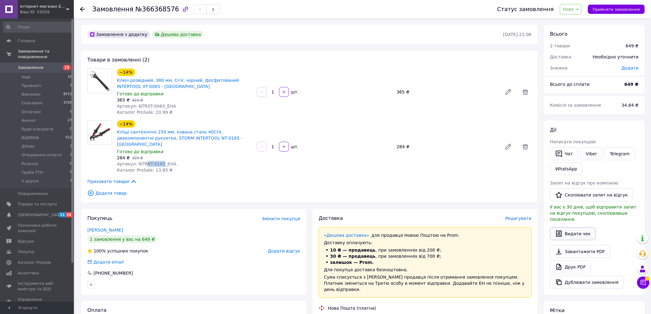
scroll to position [171, 0]
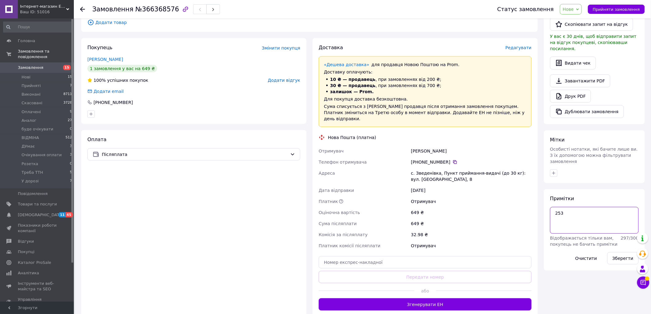
click at [565, 207] on textarea "253" at bounding box center [594, 220] width 89 height 26
paste textarea "NT-0165"
drag, startPoint x: 576, startPoint y: 208, endPoint x: 554, endPoint y: 211, distance: 22.6
click at [554, 211] on textarea "253 NT-0165" at bounding box center [594, 220] width 89 height 26
type textarea "253 215"
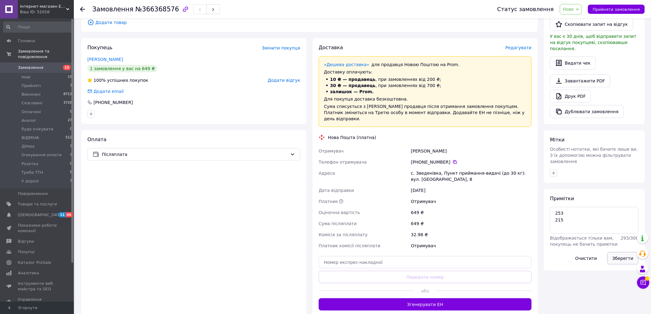
click at [619, 252] on button "Зберегти" at bounding box center [622, 258] width 31 height 12
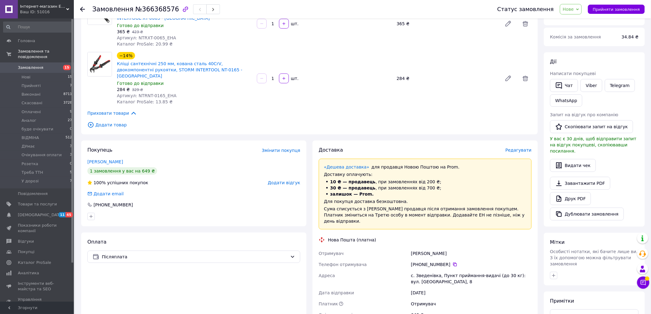
scroll to position [0, 0]
